Goal: Task Accomplishment & Management: Manage account settings

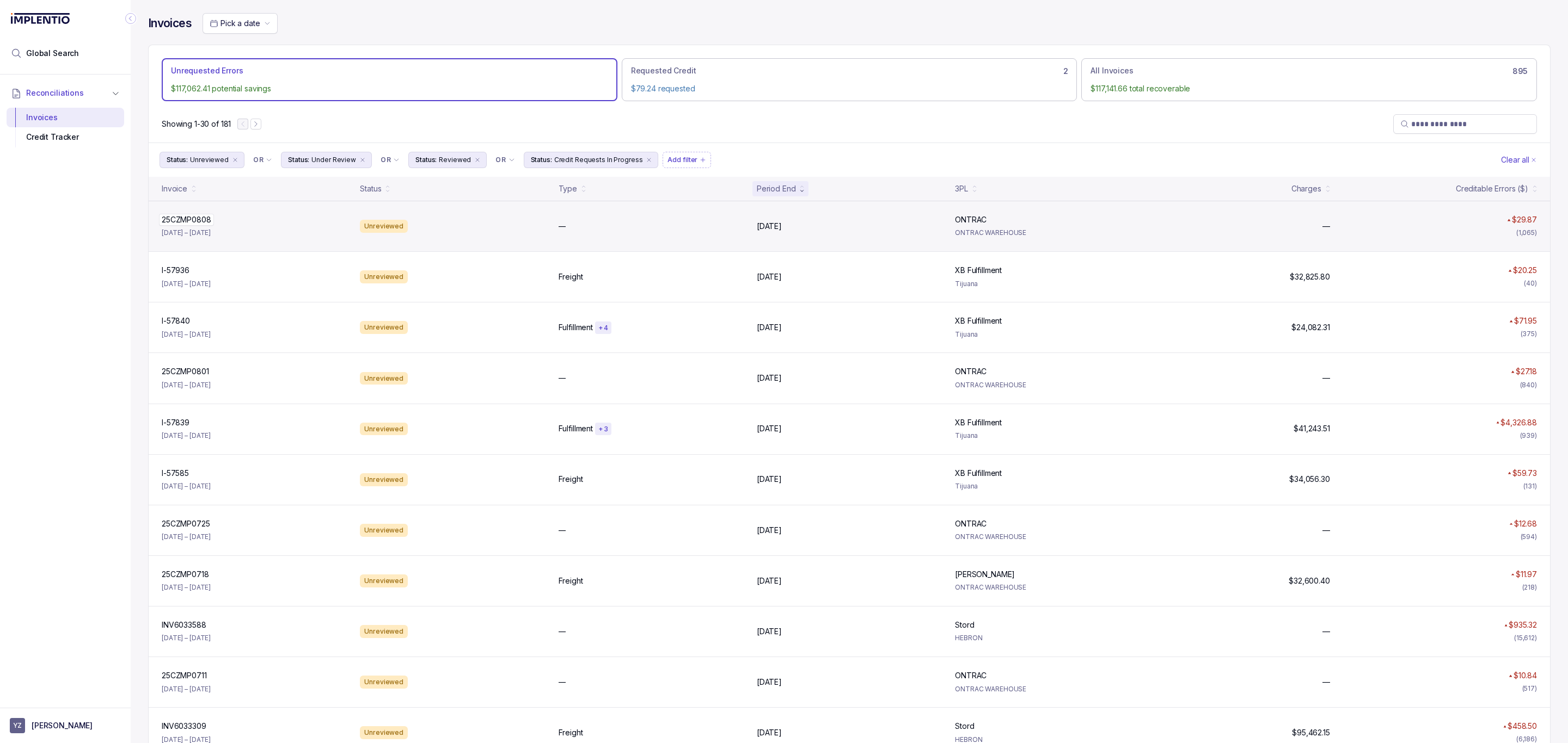
click at [203, 223] on p "25CZMP0808" at bounding box center [186, 220] width 55 height 12
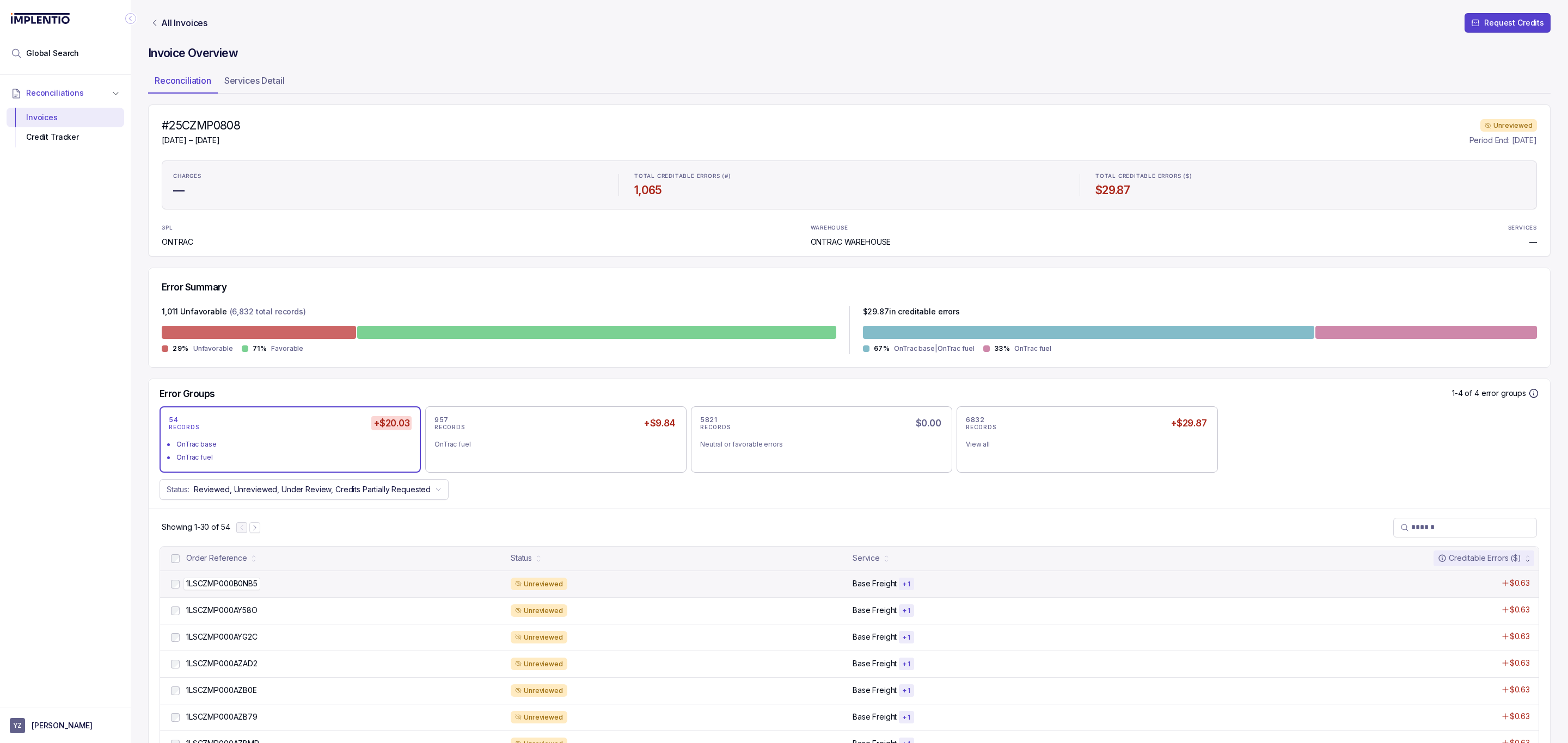
click at [225, 583] on p "1LSCZMP000B0NB5" at bounding box center [221, 584] width 77 height 12
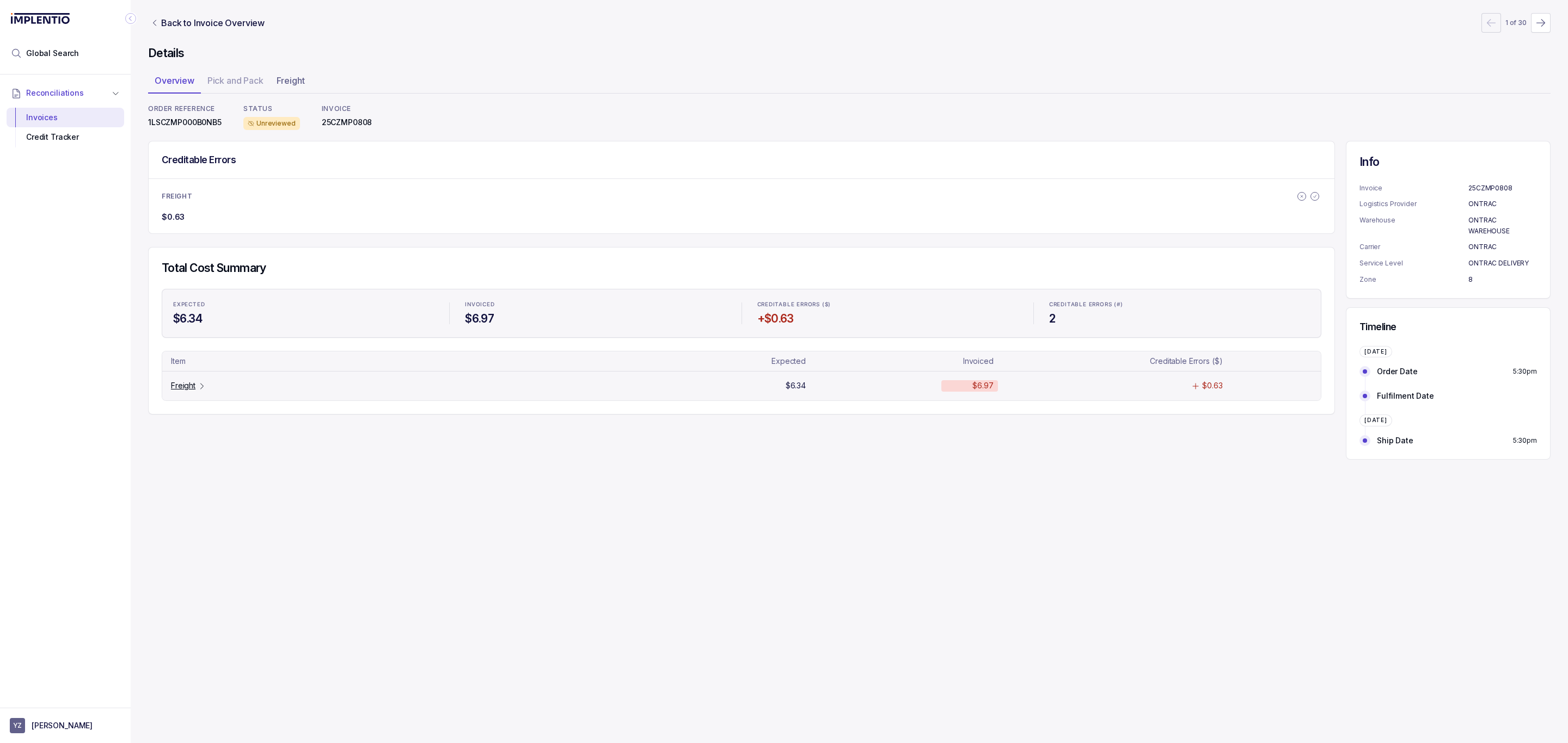
click at [189, 391] on p "Freight" at bounding box center [183, 386] width 25 height 11
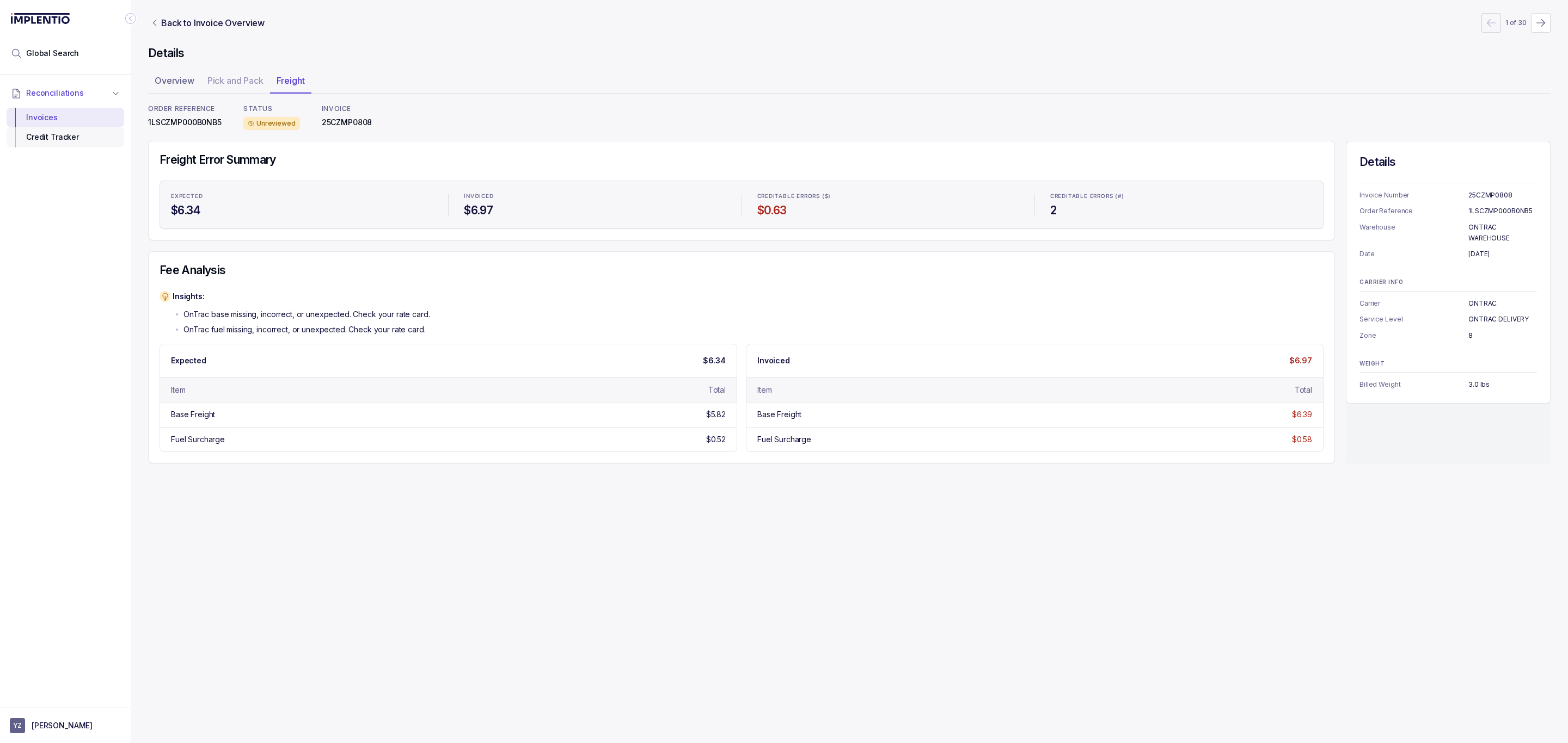
click at [79, 141] on div "Credit Tracker" at bounding box center [65, 137] width 100 height 19
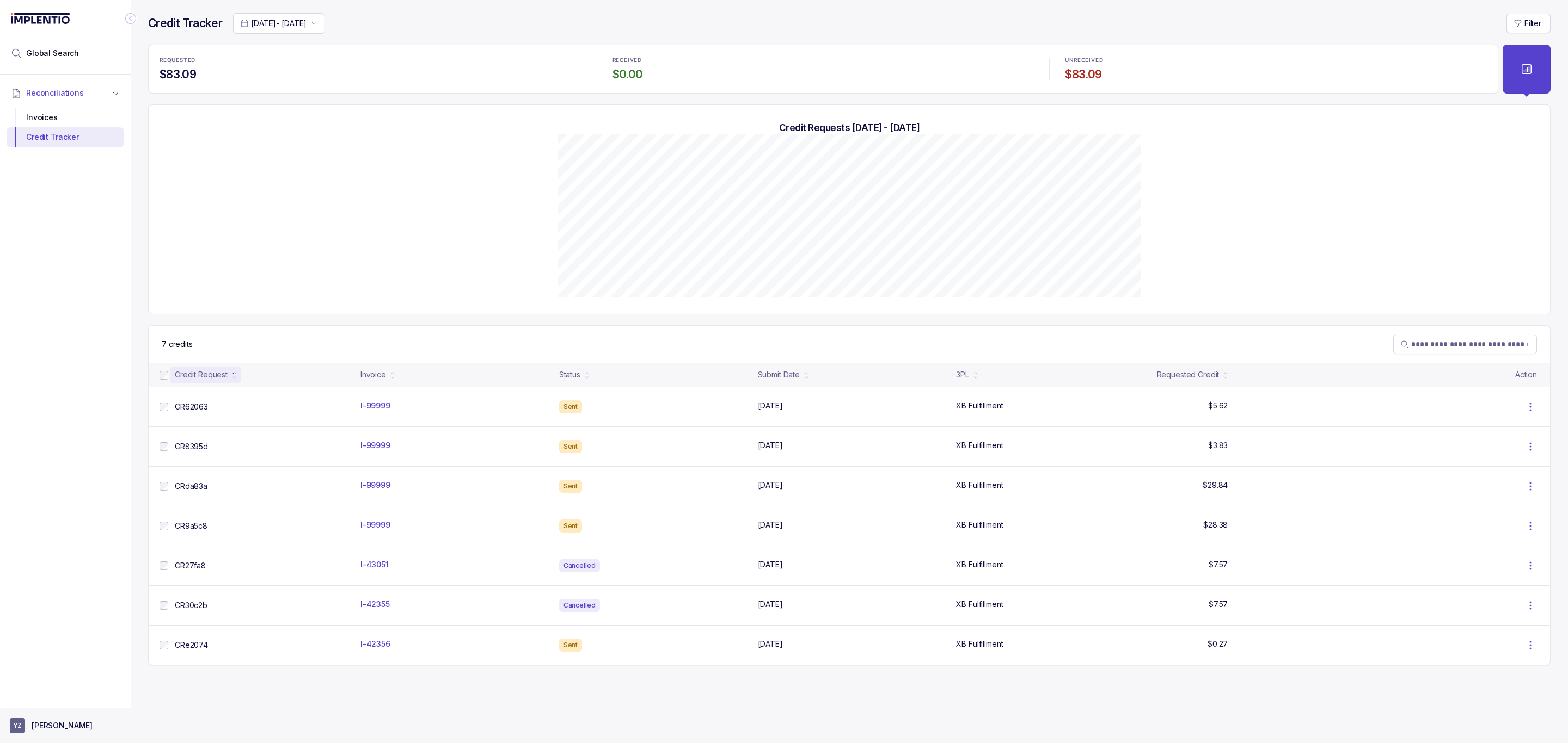
click at [66, 728] on p "[PERSON_NAME]" at bounding box center [61, 726] width 61 height 11
click at [73, 702] on p "Logout" at bounding box center [72, 702] width 91 height 11
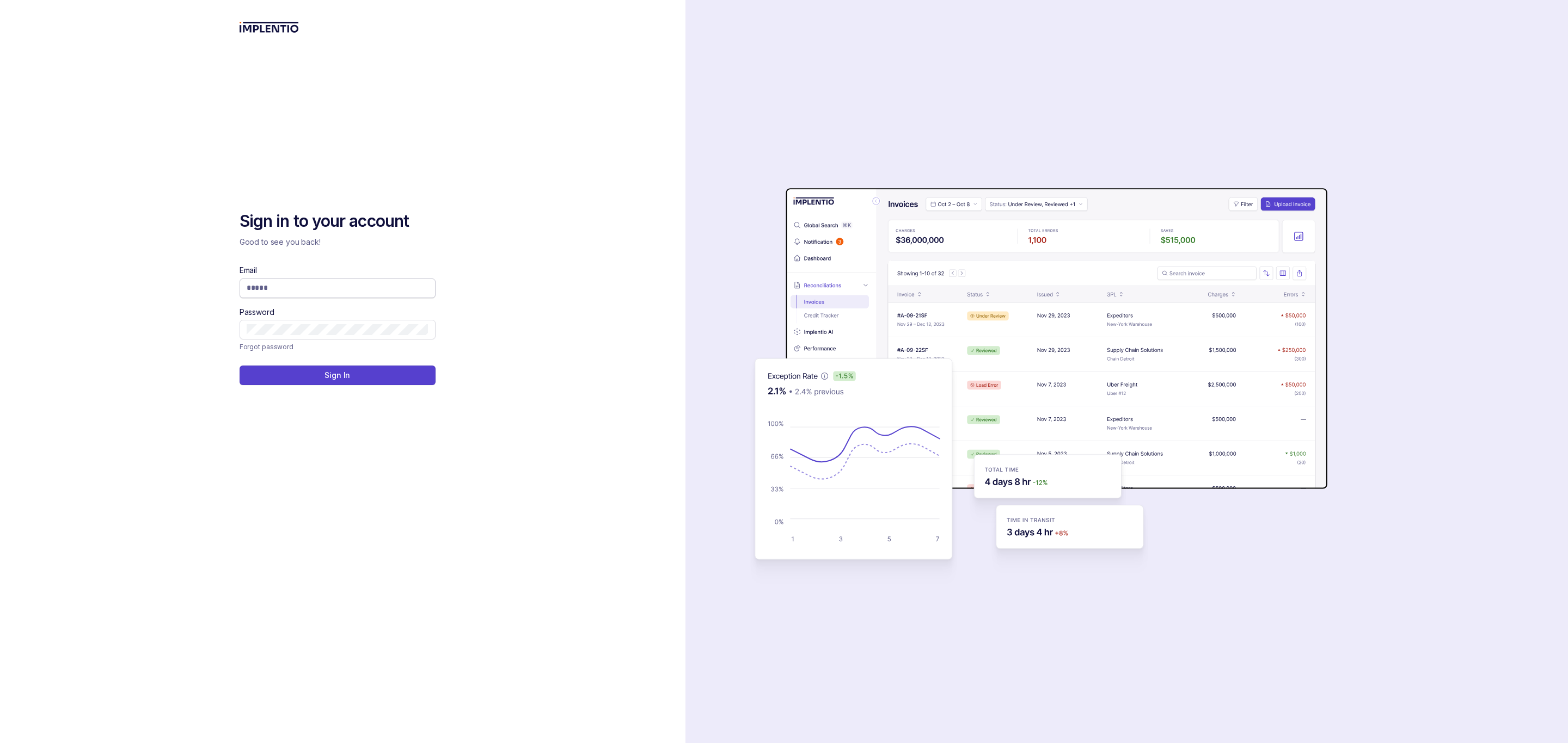
click at [273, 286] on input "Email" at bounding box center [337, 288] width 182 height 11
type input "**********"
